Goal: Information Seeking & Learning: Learn about a topic

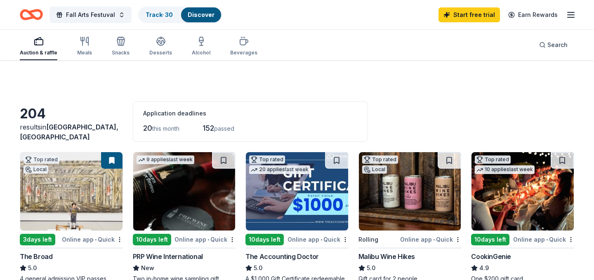
scroll to position [519, 0]
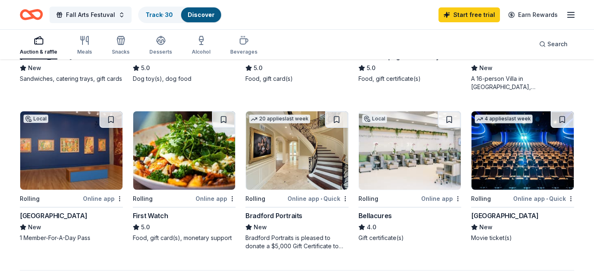
click at [77, 155] on img at bounding box center [71, 150] width 102 height 78
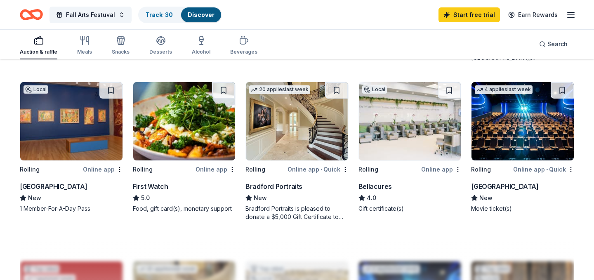
scroll to position [546, 0]
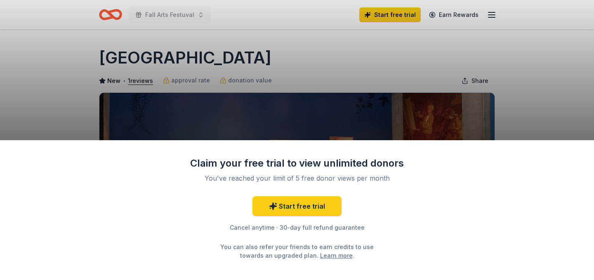
click at [466, 55] on div "Claim your free trial to view unlimited donors You've reached your limit of 5 f…" at bounding box center [297, 140] width 594 height 280
